Goal: Task Accomplishment & Management: Manage account settings

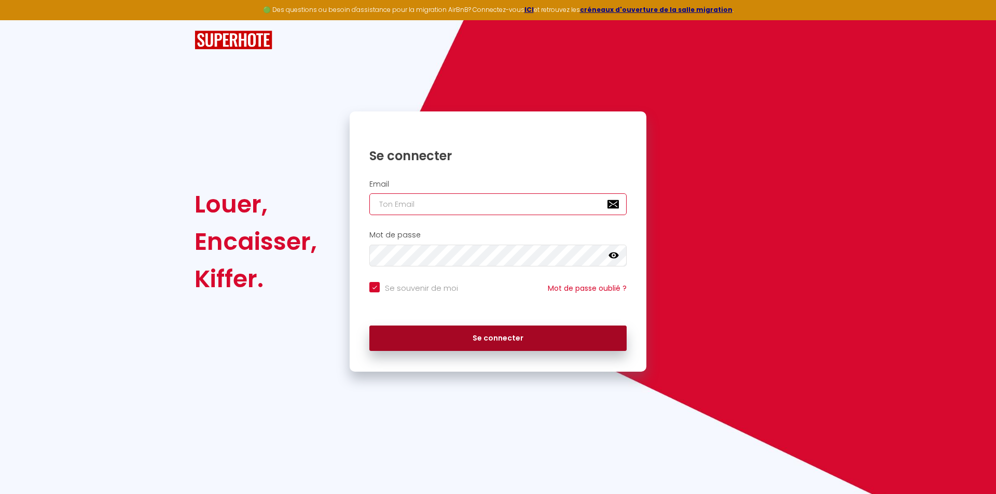
type input "[EMAIL_ADDRESS][DOMAIN_NAME]"
click at [485, 340] on button "Se connecter" at bounding box center [497, 339] width 257 height 26
checkbox input "true"
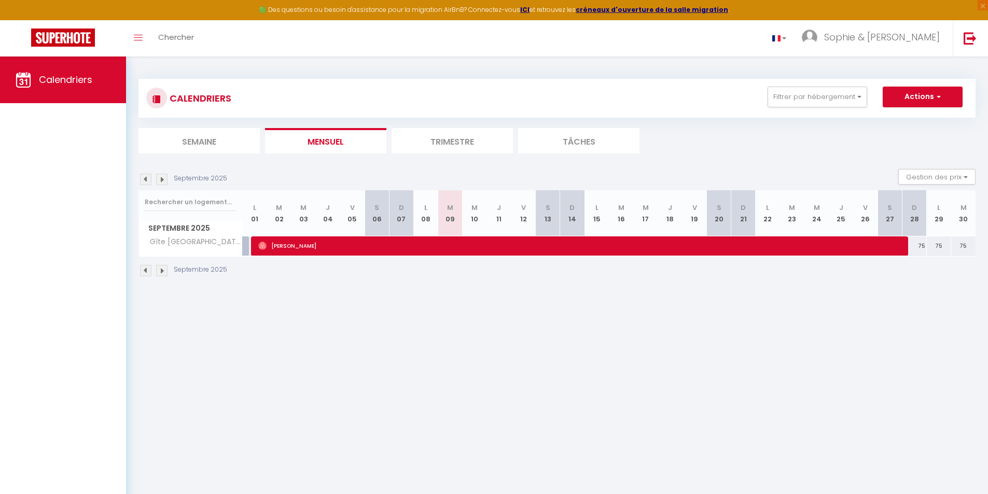
click at [162, 268] on img at bounding box center [161, 270] width 11 height 11
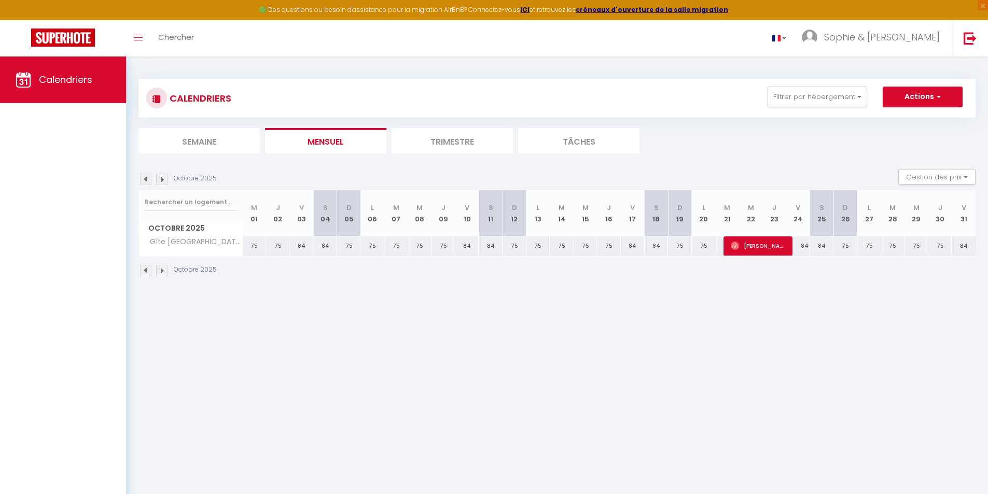
click at [162, 268] on img at bounding box center [161, 270] width 11 height 11
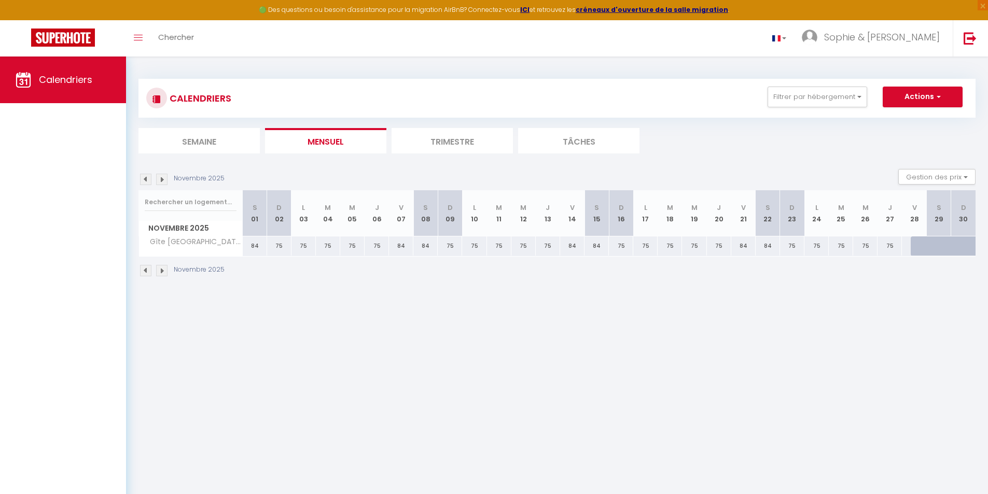
click at [162, 268] on img at bounding box center [161, 270] width 11 height 11
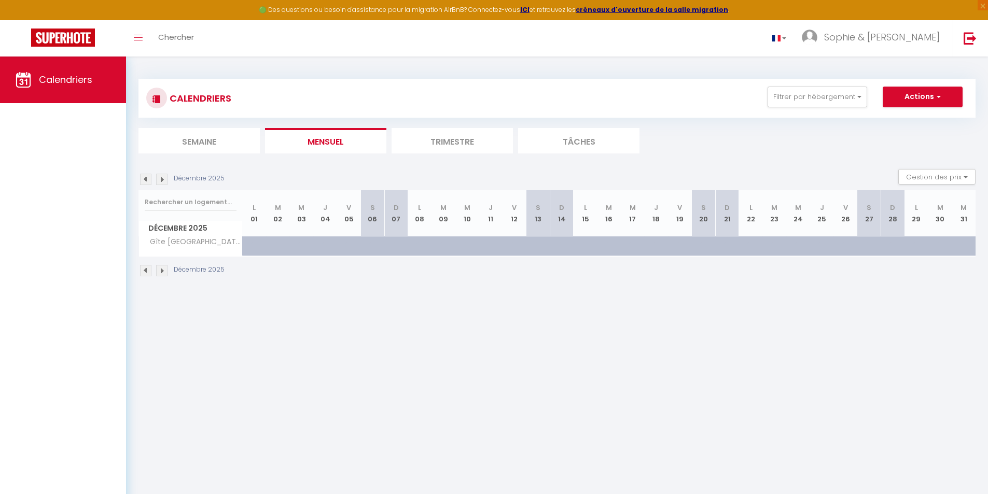
click at [148, 270] on img at bounding box center [145, 270] width 11 height 11
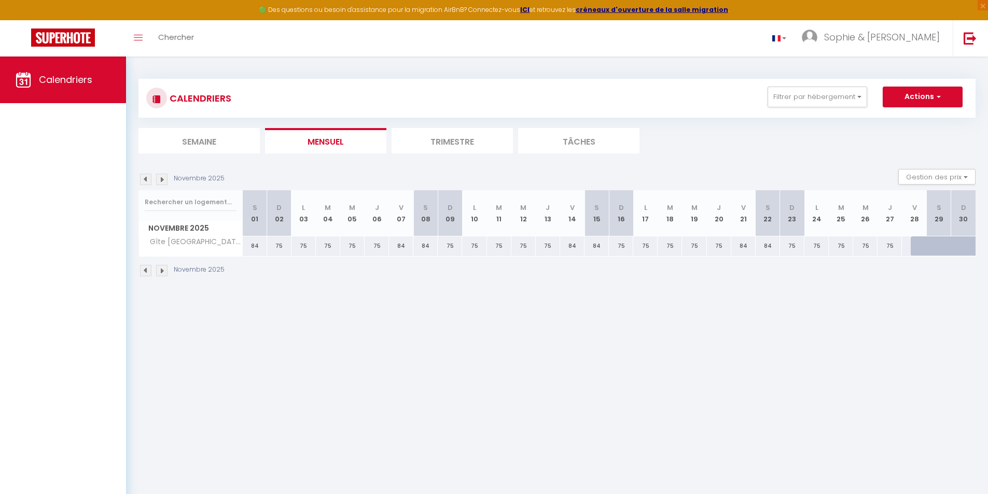
click at [148, 270] on img at bounding box center [145, 270] width 11 height 11
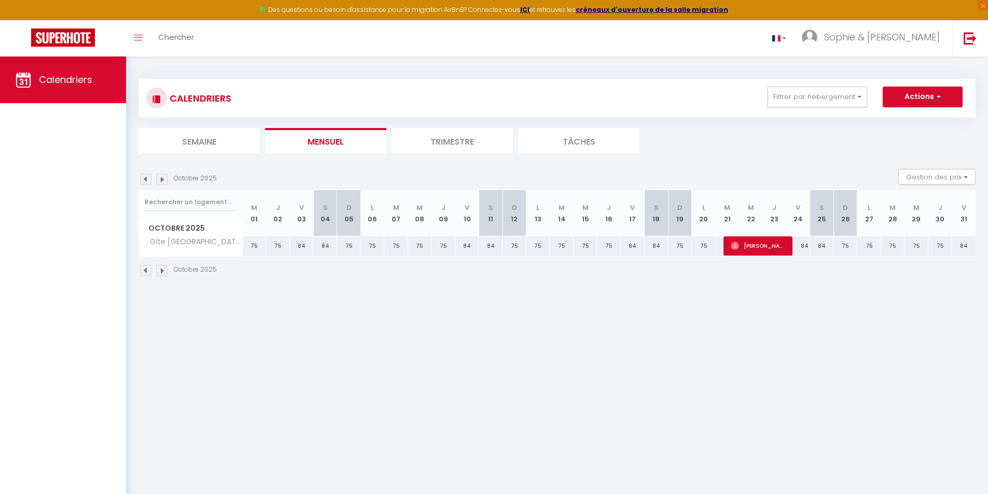
click at [148, 270] on img at bounding box center [145, 270] width 11 height 11
